Goal: Information Seeking & Learning: Find specific fact

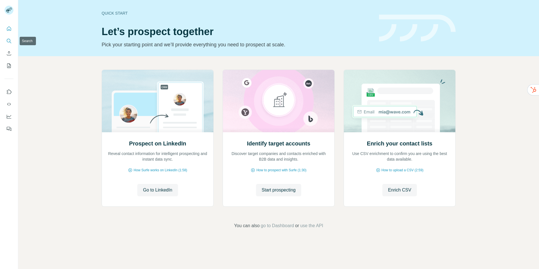
click at [11, 40] on icon "Search" at bounding box center [9, 41] width 6 height 6
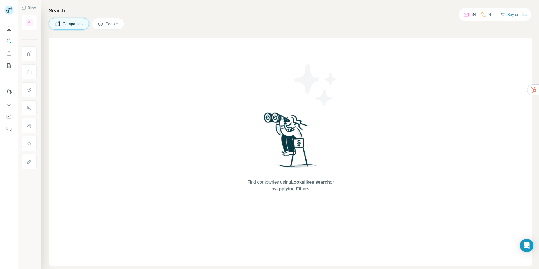
click at [71, 23] on span "Companies" at bounding box center [73, 24] width 20 height 6
click at [114, 25] on span "People" at bounding box center [112, 24] width 13 height 6
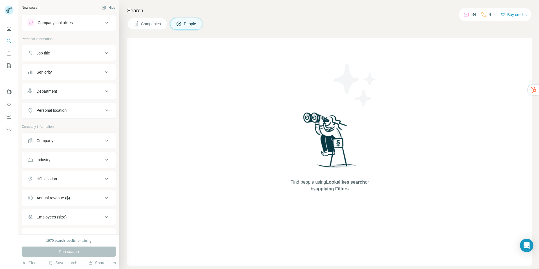
click at [63, 55] on div "Job title" at bounding box center [66, 53] width 76 height 6
click at [48, 70] on input "text" at bounding box center [63, 67] width 71 height 10
type input "**********"
click at [51, 176] on div "Industry" at bounding box center [44, 177] width 14 height 6
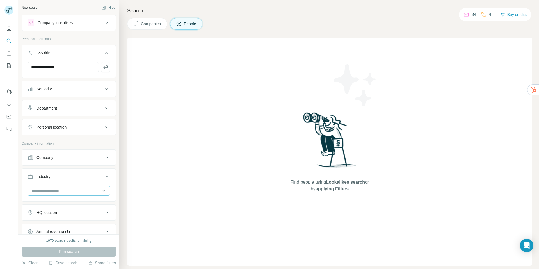
click at [46, 191] on input at bounding box center [65, 191] width 69 height 6
click at [47, 194] on div at bounding box center [65, 191] width 69 height 10
click at [101, 189] on icon at bounding box center [104, 191] width 6 height 6
type input "*******"
click at [47, 204] on p "Commercial Real Estate" at bounding box center [53, 203] width 42 height 6
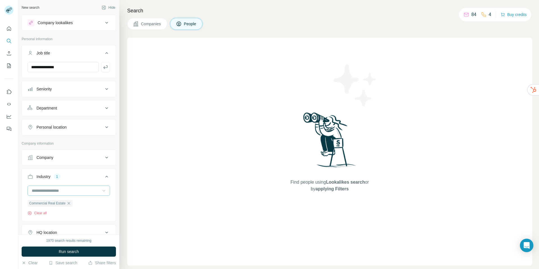
click at [51, 191] on input at bounding box center [65, 191] width 69 height 6
click at [67, 190] on input at bounding box center [65, 191] width 69 height 6
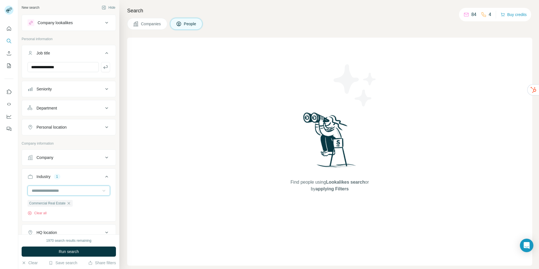
click at [67, 190] on input at bounding box center [65, 191] width 69 height 6
click at [34, 190] on input at bounding box center [65, 191] width 69 height 6
click at [42, 189] on input at bounding box center [65, 191] width 69 height 6
click at [41, 190] on input at bounding box center [65, 191] width 69 height 6
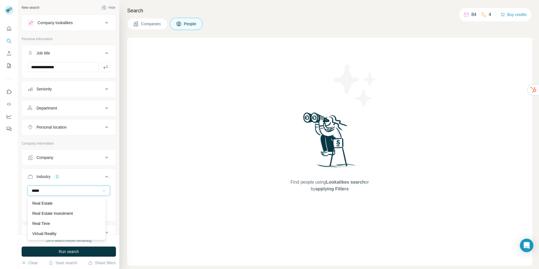
scroll to position [20, 0]
type input "****"
click at [45, 204] on p "Real Estate" at bounding box center [42, 203] width 20 height 6
click at [45, 190] on input at bounding box center [65, 191] width 69 height 6
type input "****"
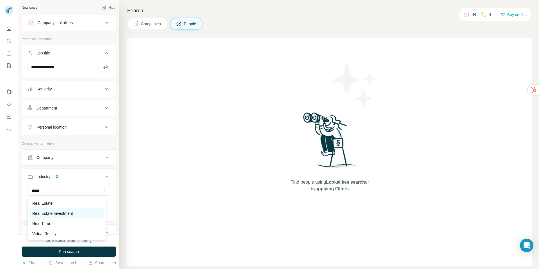
click at [48, 212] on p "Real Estate Investment" at bounding box center [52, 214] width 41 height 6
click at [72, 157] on div "Company" at bounding box center [66, 158] width 76 height 6
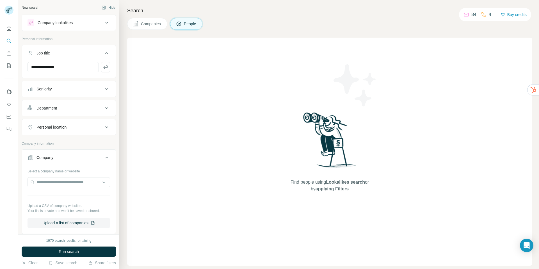
click at [72, 157] on div "Company" at bounding box center [66, 158] width 76 height 6
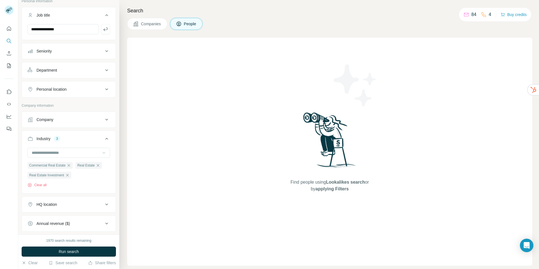
scroll to position [74, 0]
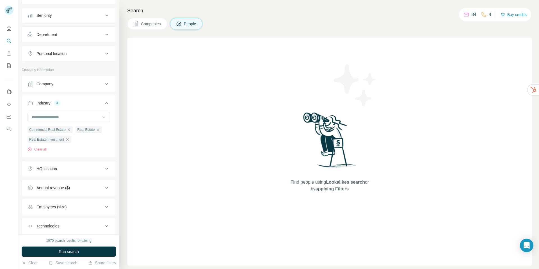
click at [59, 172] on button "HQ location" at bounding box center [69, 168] width 94 height 13
click at [50, 183] on input "text" at bounding box center [69, 183] width 83 height 10
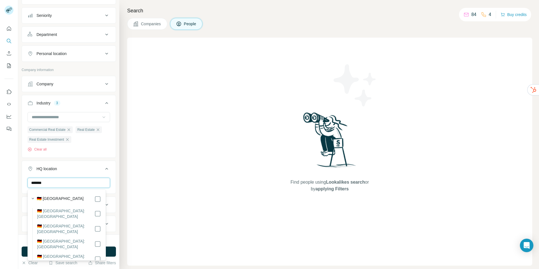
type input "*******"
click at [46, 197] on label "🇩🇪 [GEOGRAPHIC_DATA]" at bounding box center [60, 199] width 47 height 7
click at [155, 179] on div "Find people using Lookalikes search or by applying Filters" at bounding box center [329, 152] width 405 height 228
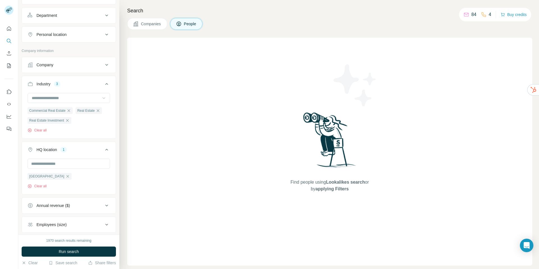
scroll to position [134, 0]
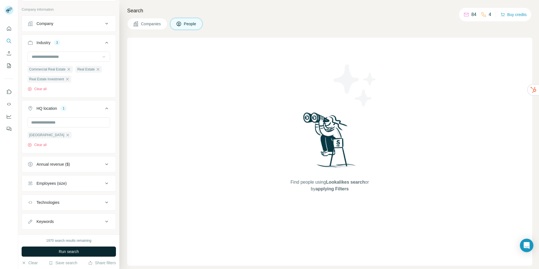
click at [70, 252] on span "Run search" at bounding box center [69, 252] width 20 height 6
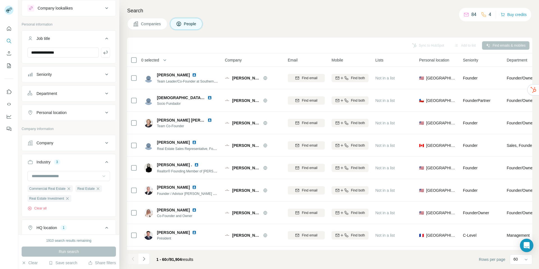
scroll to position [13, 0]
click at [103, 56] on icon "button" at bounding box center [106, 54] width 6 height 6
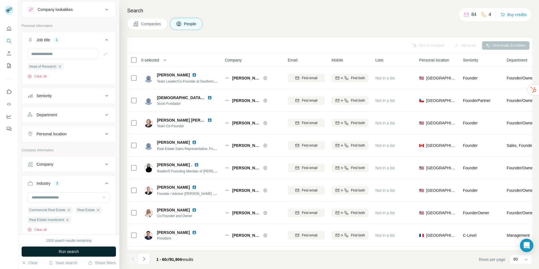
click at [84, 251] on button "Run search" at bounding box center [69, 252] width 94 height 10
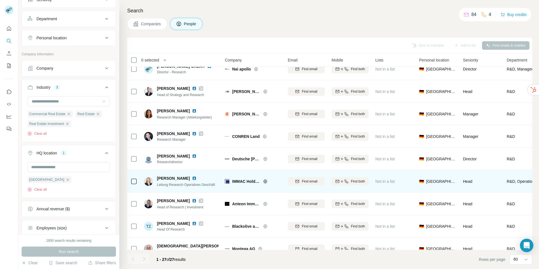
scroll to position [308, 0]
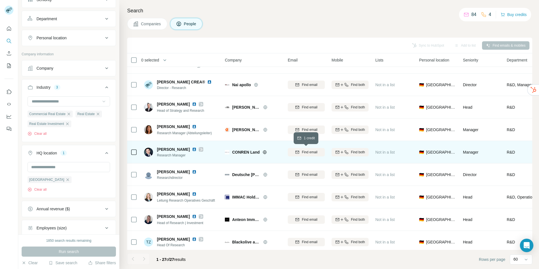
click at [302, 150] on span "Find email" at bounding box center [309, 152] width 15 height 5
click at [318, 156] on div "[EMAIL_ADDRESS][PERSON_NAME][DOMAIN_NAME]" at bounding box center [306, 151] width 37 height 15
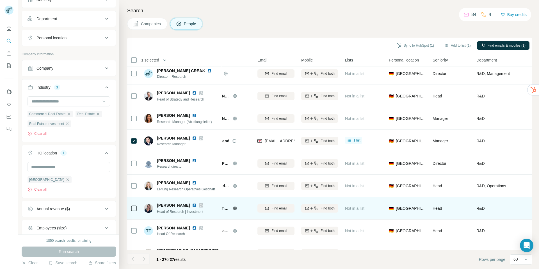
scroll to position [319, 30]
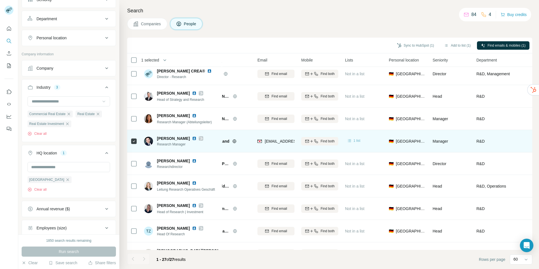
click at [358, 140] on span "1 list" at bounding box center [357, 140] width 7 height 5
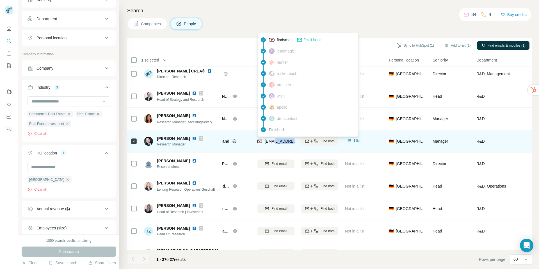
click at [288, 143] on span "[EMAIL_ADDRESS][PERSON_NAME][DOMAIN_NAME]" at bounding box center [314, 141] width 99 height 4
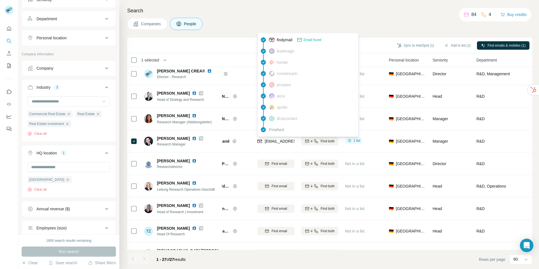
click at [374, 12] on h4 "Search" at bounding box center [329, 11] width 405 height 8
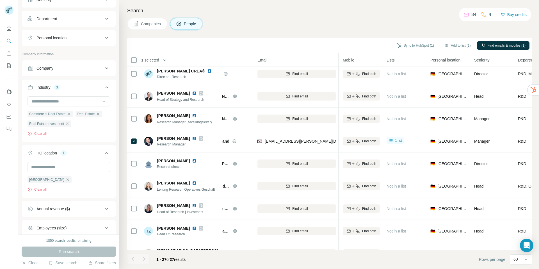
drag, startPoint x: 298, startPoint y: 61, endPoint x: 339, endPoint y: 65, distance: 42.0
click at [0, 0] on tr "1 selected People Company Email Mobile Lists Personal location Seniority Depart…" at bounding box center [0, 0] width 0 height 0
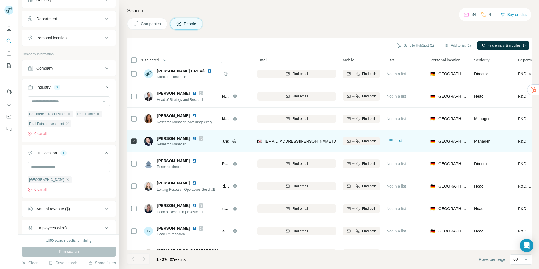
click at [179, 139] on span "[PERSON_NAME]" at bounding box center [173, 139] width 33 height 6
click at [192, 137] on img at bounding box center [194, 138] width 4 height 4
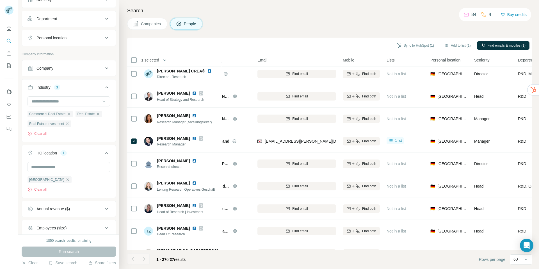
click at [267, 17] on div "Search Companies People Sync to HubSpot (1) Add to list (1) Find emails & mobil…" at bounding box center [329, 134] width 420 height 269
click at [192, 22] on span "People" at bounding box center [190, 24] width 13 height 6
click at [99, 115] on icon "button" at bounding box center [98, 114] width 3 height 3
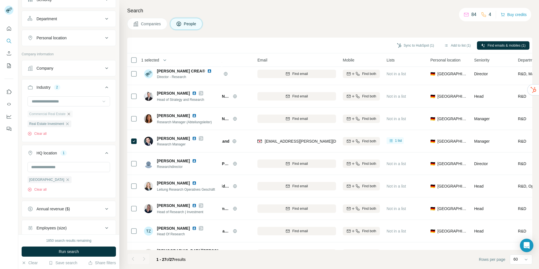
click at [69, 113] on icon "button" at bounding box center [69, 114] width 4 height 4
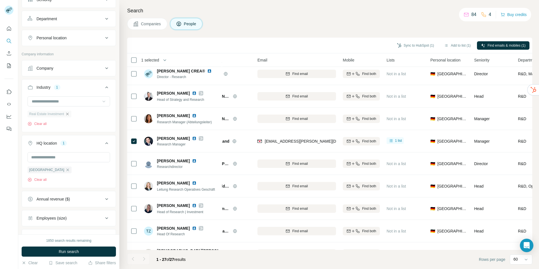
click at [67, 114] on icon "button" at bounding box center [67, 114] width 4 height 4
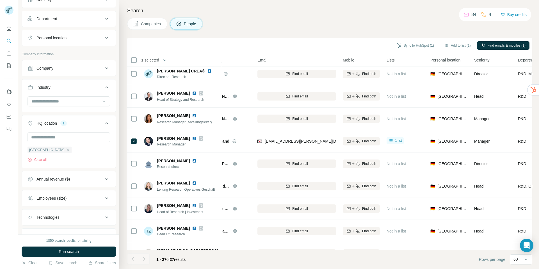
click at [47, 154] on div "[GEOGRAPHIC_DATA] Clear all" at bounding box center [50, 154] width 44 height 16
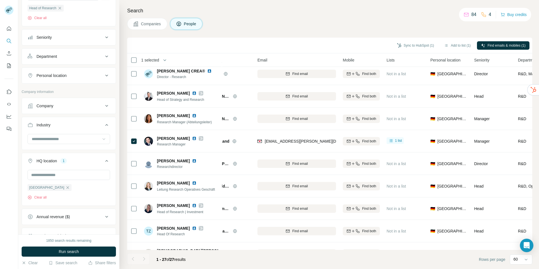
scroll to position [49, 0]
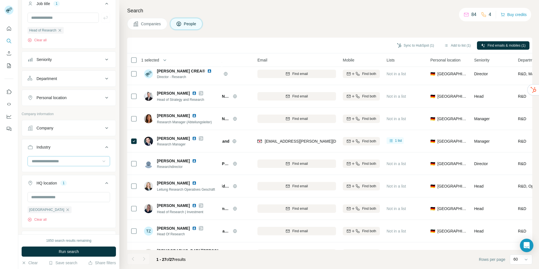
click at [55, 158] on input at bounding box center [65, 161] width 69 height 6
click at [60, 127] on div "Company" at bounding box center [66, 128] width 76 height 6
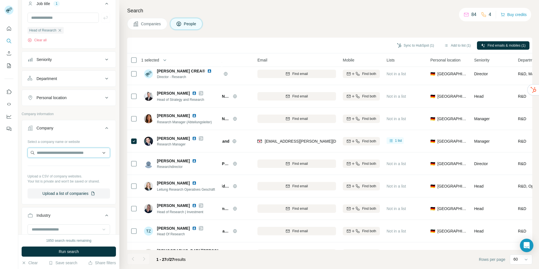
click at [41, 153] on input "text" at bounding box center [69, 153] width 83 height 10
type input "*"
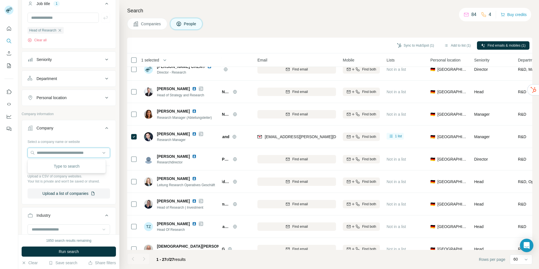
scroll to position [324, 30]
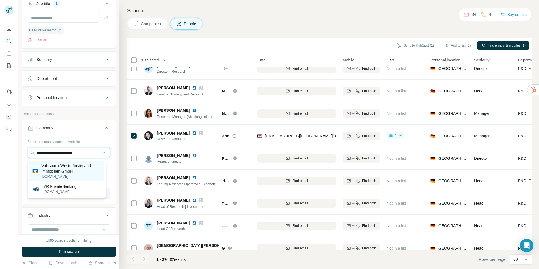
type input "**********"
click at [59, 170] on p "Volksbank Westmünsterland Immobilien GmbH" at bounding box center [71, 168] width 60 height 11
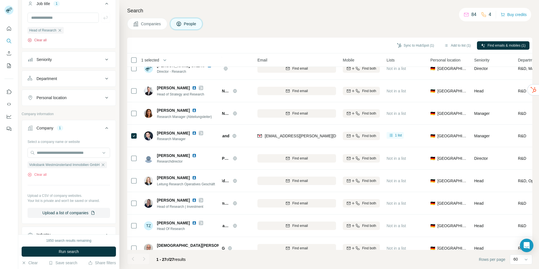
click at [42, 40] on button "Clear all" at bounding box center [37, 40] width 19 height 5
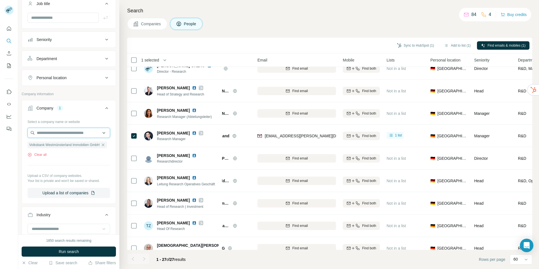
click at [53, 133] on input "text" at bounding box center [69, 133] width 83 height 10
click at [84, 108] on div "Company 1" at bounding box center [66, 108] width 76 height 6
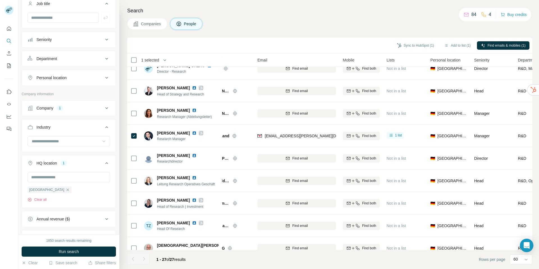
click at [103, 108] on icon at bounding box center [106, 108] width 7 height 7
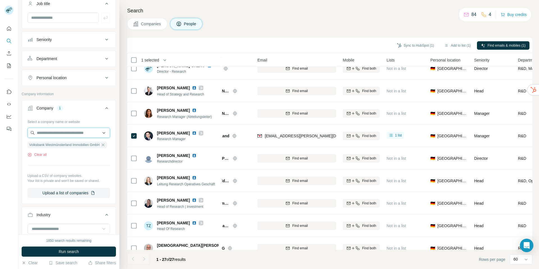
click at [52, 135] on input "text" at bounding box center [69, 133] width 83 height 10
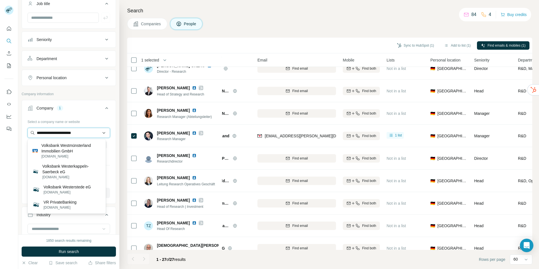
type input "**********"
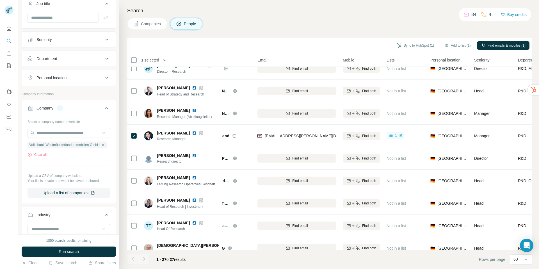
click at [105, 121] on div "Select a company name or website" at bounding box center [69, 120] width 83 height 7
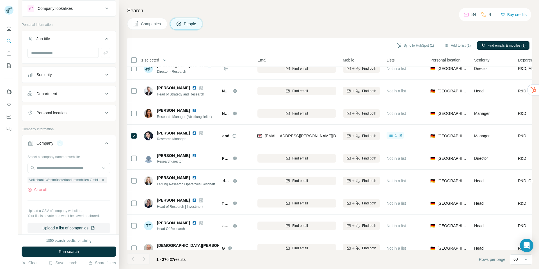
scroll to position [10, 0]
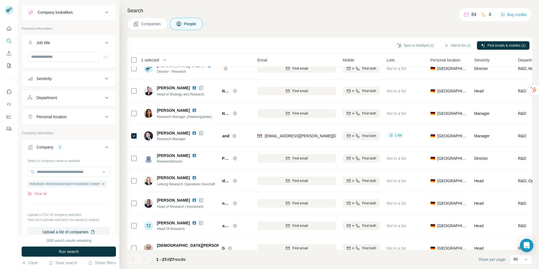
click at [103, 79] on icon at bounding box center [106, 78] width 7 height 7
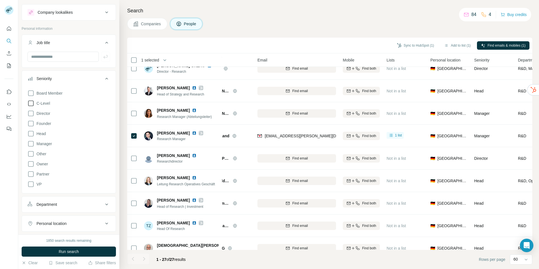
click at [31, 104] on icon at bounding box center [31, 103] width 7 height 7
click at [31, 103] on icon at bounding box center [31, 103] width 2 height 2
click at [105, 69] on ul "Job title Seniority Board Member C-Level Director Founder Head Manager Other Ow…" at bounding box center [69, 133] width 94 height 197
click at [109, 27] on p "Personal information" at bounding box center [69, 28] width 94 height 5
click at [99, 26] on p "Personal information" at bounding box center [69, 28] width 94 height 5
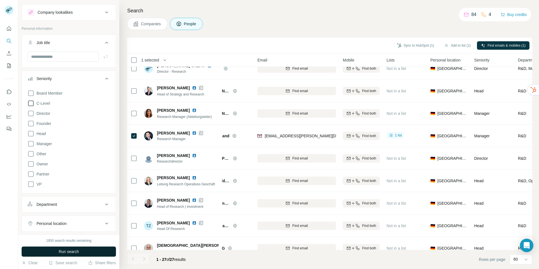
click at [65, 253] on span "Run search" at bounding box center [69, 252] width 20 height 6
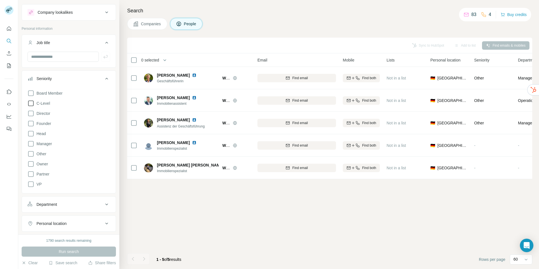
scroll to position [0, 30]
click at [175, 186] on div "Sync to HubSpot Add to list Find emails & mobiles 0 selected People Company Ema…" at bounding box center [329, 153] width 405 height 231
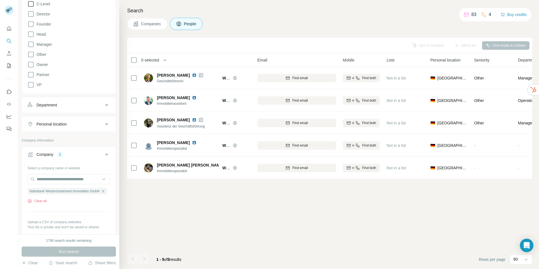
scroll to position [151, 0]
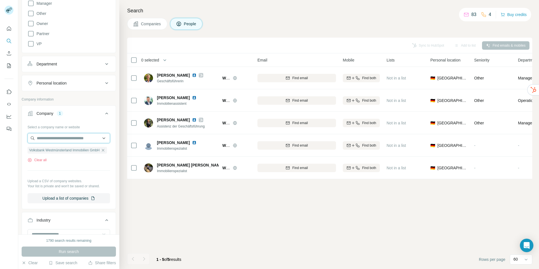
click at [63, 138] on input "text" at bounding box center [69, 138] width 83 height 10
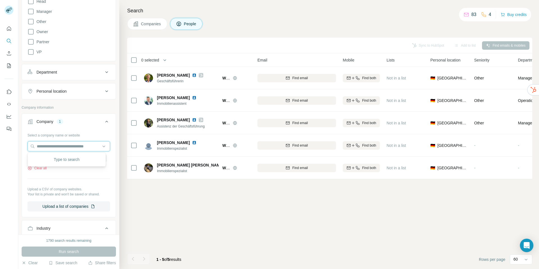
scroll to position [144, 0]
click at [46, 172] on div "Select a company name or website Volksbank Westmünsterland Immobilien GmbH Clea…" at bounding box center [69, 169] width 83 height 81
click at [45, 167] on button "Clear all" at bounding box center [37, 166] width 19 height 5
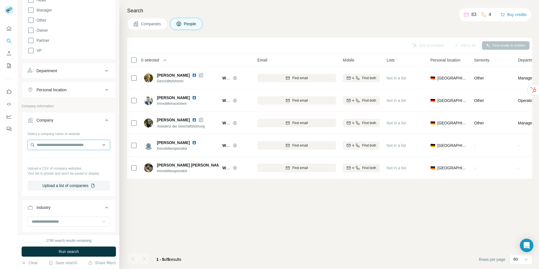
click at [45, 147] on input "text" at bounding box center [69, 145] width 83 height 10
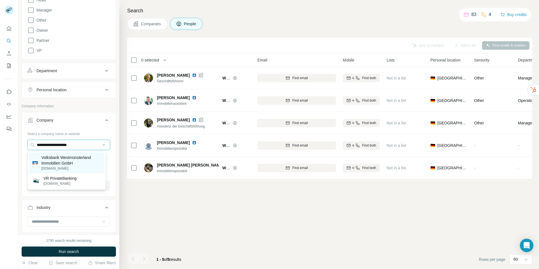
type input "**********"
click at [69, 159] on p "Volksbank Westmünsterland Immobilien GmbH" at bounding box center [71, 160] width 60 height 11
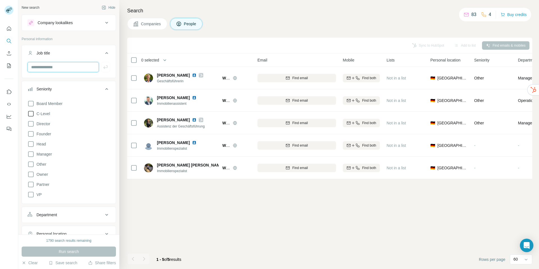
click at [51, 65] on input "text" at bounding box center [63, 67] width 71 height 10
click at [46, 66] on input "text" at bounding box center [63, 67] width 71 height 10
click at [31, 105] on icon at bounding box center [31, 103] width 7 height 7
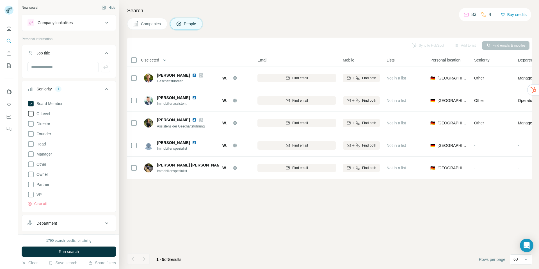
click at [31, 115] on icon at bounding box center [31, 113] width 7 height 7
click at [32, 122] on icon at bounding box center [31, 123] width 7 height 7
click at [32, 143] on icon at bounding box center [31, 144] width 7 height 7
click at [79, 252] on span "Run search" at bounding box center [69, 252] width 20 height 6
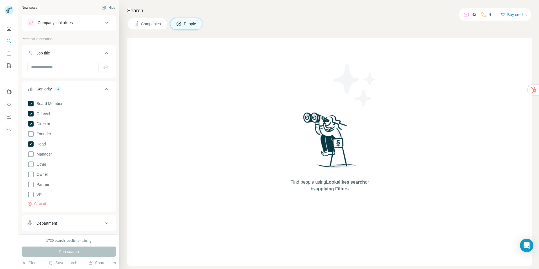
click at [236, 35] on div "Search Companies People Find people using Lookalikes search or by applying Filt…" at bounding box center [329, 134] width 420 height 269
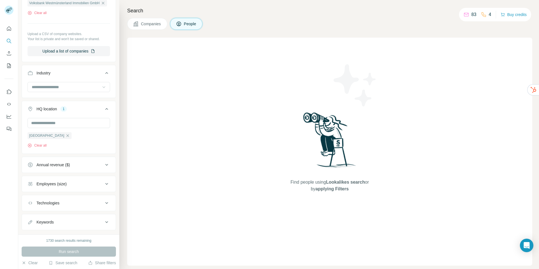
scroll to position [309, 0]
click at [65, 134] on icon "button" at bounding box center [67, 133] width 4 height 4
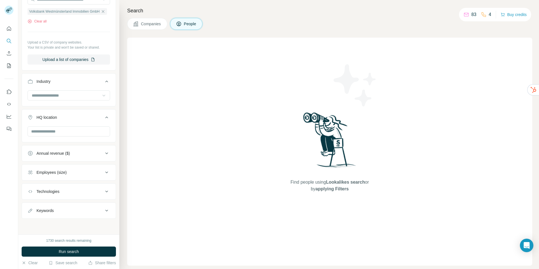
scroll to position [298, 0]
click at [59, 251] on span "Run search" at bounding box center [69, 252] width 20 height 6
click at [160, 26] on span "Companies" at bounding box center [151, 24] width 20 height 6
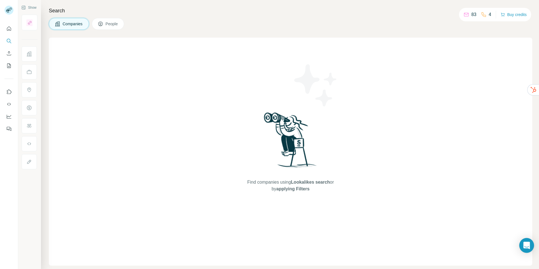
click at [526, 248] on icon "Open Intercom Messenger" at bounding box center [526, 245] width 6 height 7
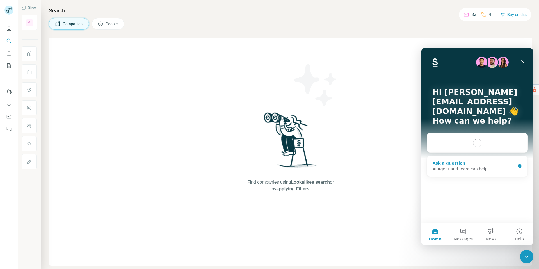
click at [440, 160] on div "Ask a question" at bounding box center [474, 163] width 83 height 6
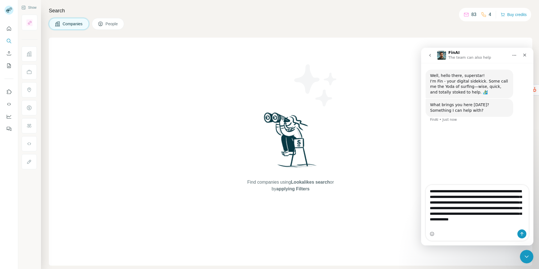
click at [484, 191] on textarea "**********" at bounding box center [477, 206] width 103 height 43
type textarea "**********"
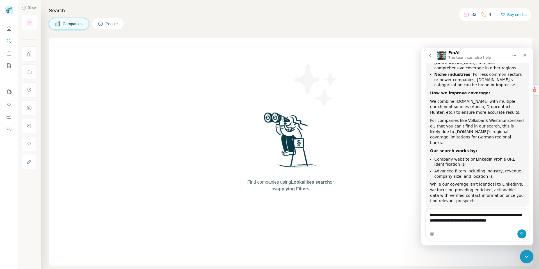
scroll to position [199, 0]
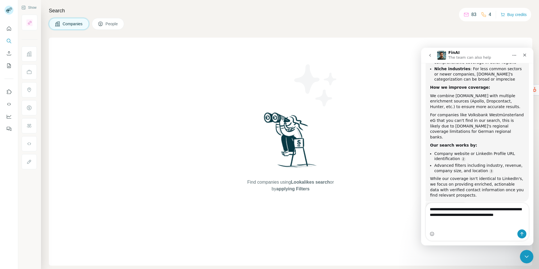
click at [483, 216] on textarea "**********" at bounding box center [477, 213] width 103 height 21
click at [501, 216] on textarea "**********" at bounding box center [477, 213] width 103 height 21
click at [500, 224] on textarea "**********" at bounding box center [477, 213] width 103 height 21
type textarea "**********"
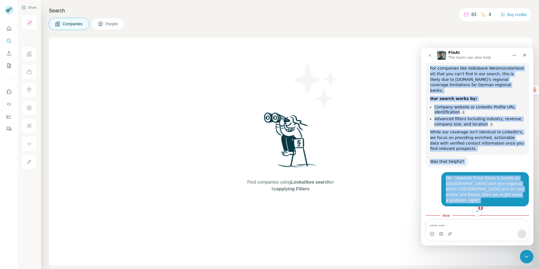
scroll to position [273, 0]
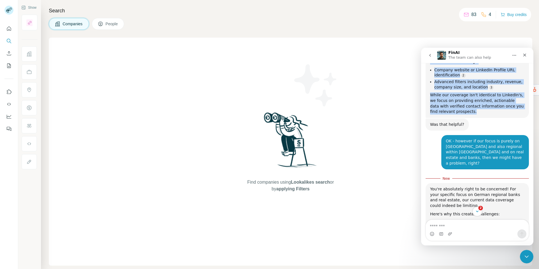
drag, startPoint x: 431, startPoint y: 84, endPoint x: 481, endPoint y: 94, distance: 51.0
click at [481, 94] on div "Great question! Our company coverage differs from LinkedIn because we use [DOMA…" at bounding box center [477, 16] width 94 height 198
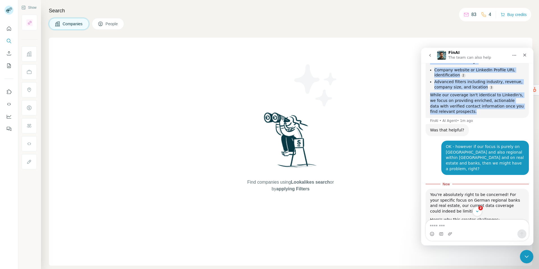
copy div "Lorem ipsumdol! Sit ametcon adipisci elitsed doei TemporIn utlabor et dol Magna…"
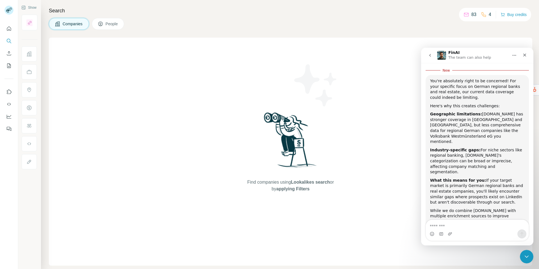
scroll to position [391, 0]
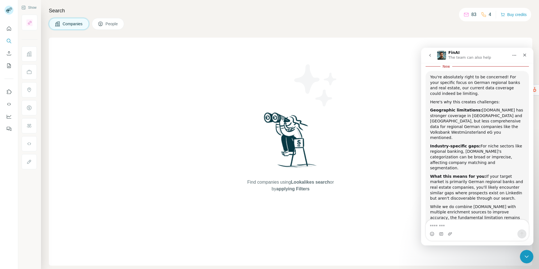
click at [111, 30] on div "Search Companies People Find companies using Lookalikes search or by applying F…" at bounding box center [290, 134] width 498 height 269
click at [111, 26] on span "People" at bounding box center [112, 24] width 13 height 6
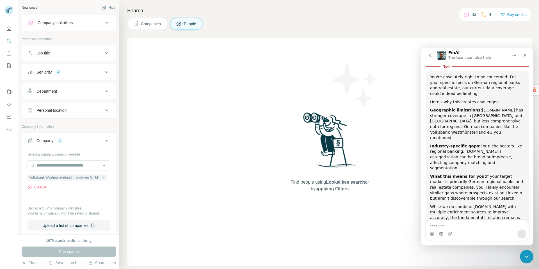
click at [198, 61] on div "Find people using Lookalikes search or by applying Filters" at bounding box center [329, 152] width 405 height 228
click at [43, 188] on button "Clear all" at bounding box center [37, 187] width 19 height 5
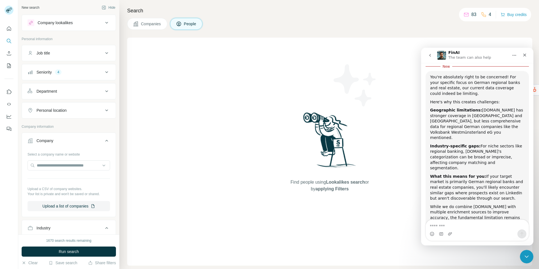
click at [103, 141] on icon at bounding box center [106, 140] width 7 height 7
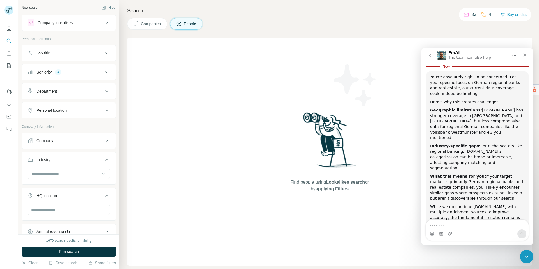
click at [154, 26] on span "Companies" at bounding box center [151, 24] width 20 height 6
